Goal: Obtain resource

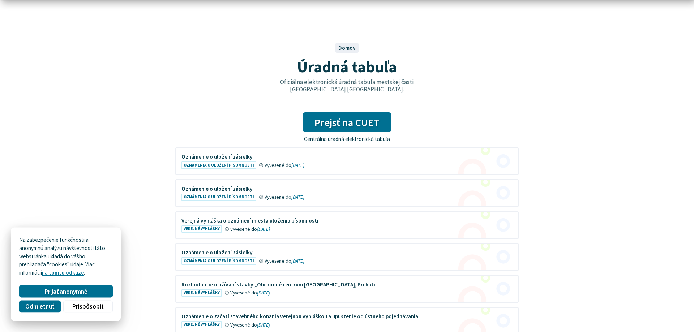
scroll to position [37, 0]
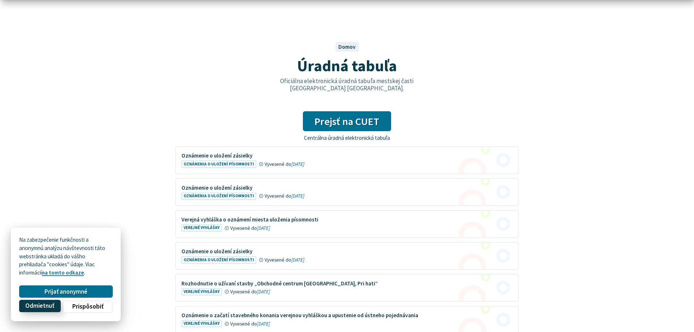
click at [51, 307] on span "Odmietnuť" at bounding box center [39, 307] width 29 height 8
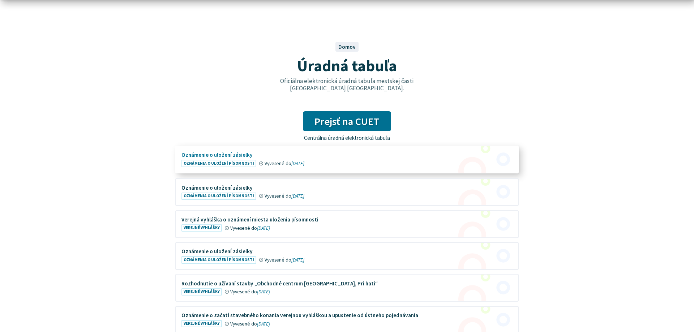
click at [223, 164] on figure at bounding box center [347, 159] width 342 height 26
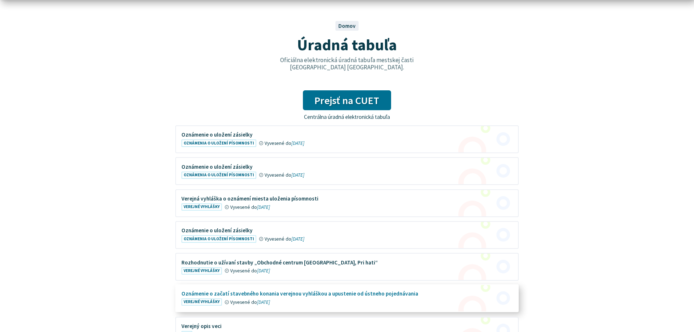
scroll to position [74, 0]
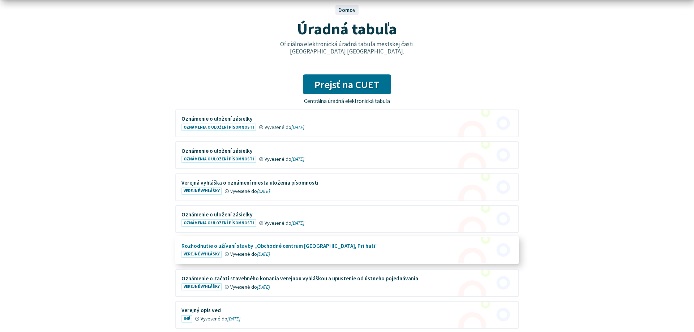
click at [206, 255] on figure at bounding box center [347, 250] width 342 height 26
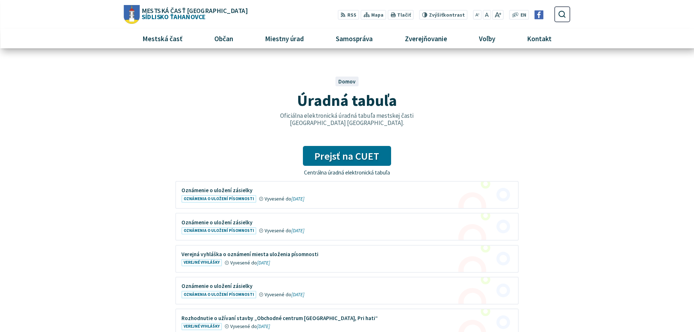
scroll to position [0, 0]
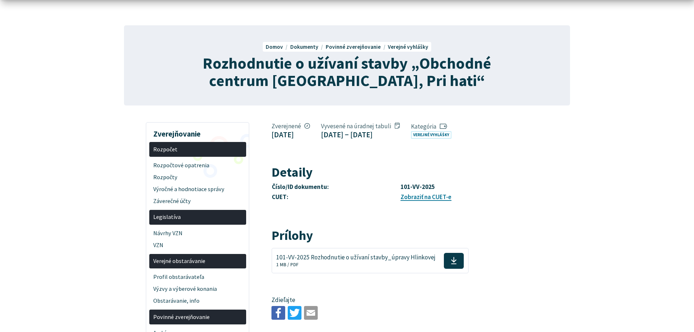
scroll to position [74, 0]
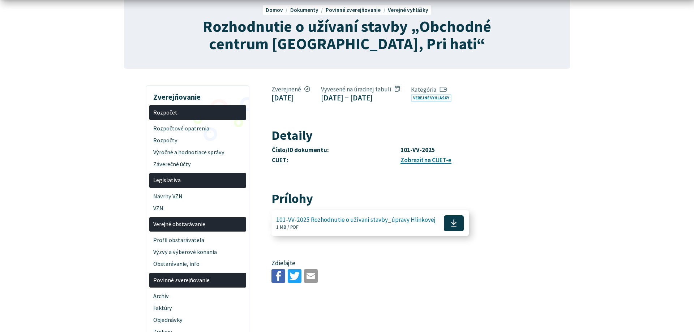
click at [451, 227] on icon at bounding box center [454, 223] width 6 height 8
